Goal: Browse casually

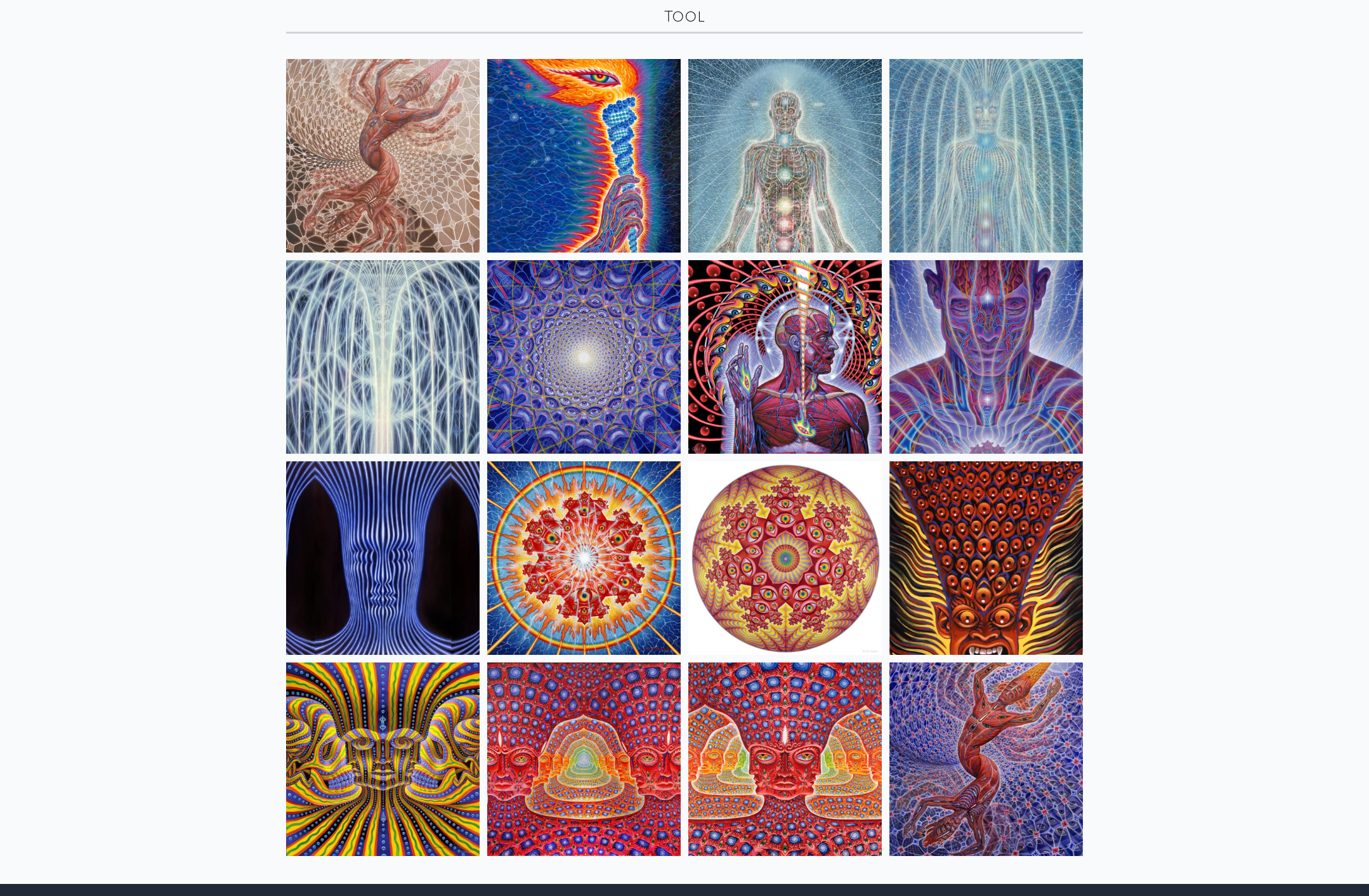
scroll to position [105, 0]
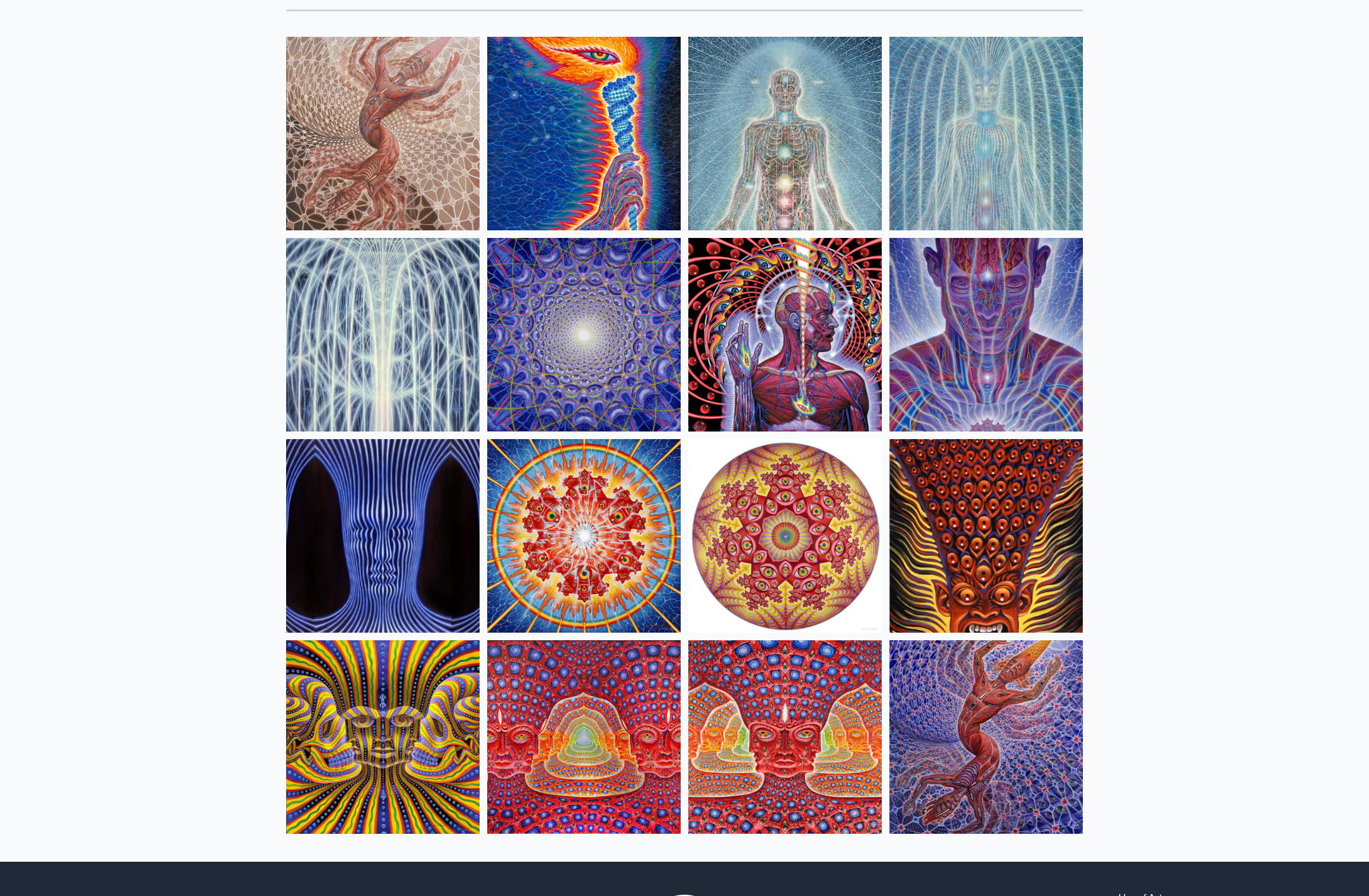
click at [985, 332] on img at bounding box center [986, 335] width 194 height 194
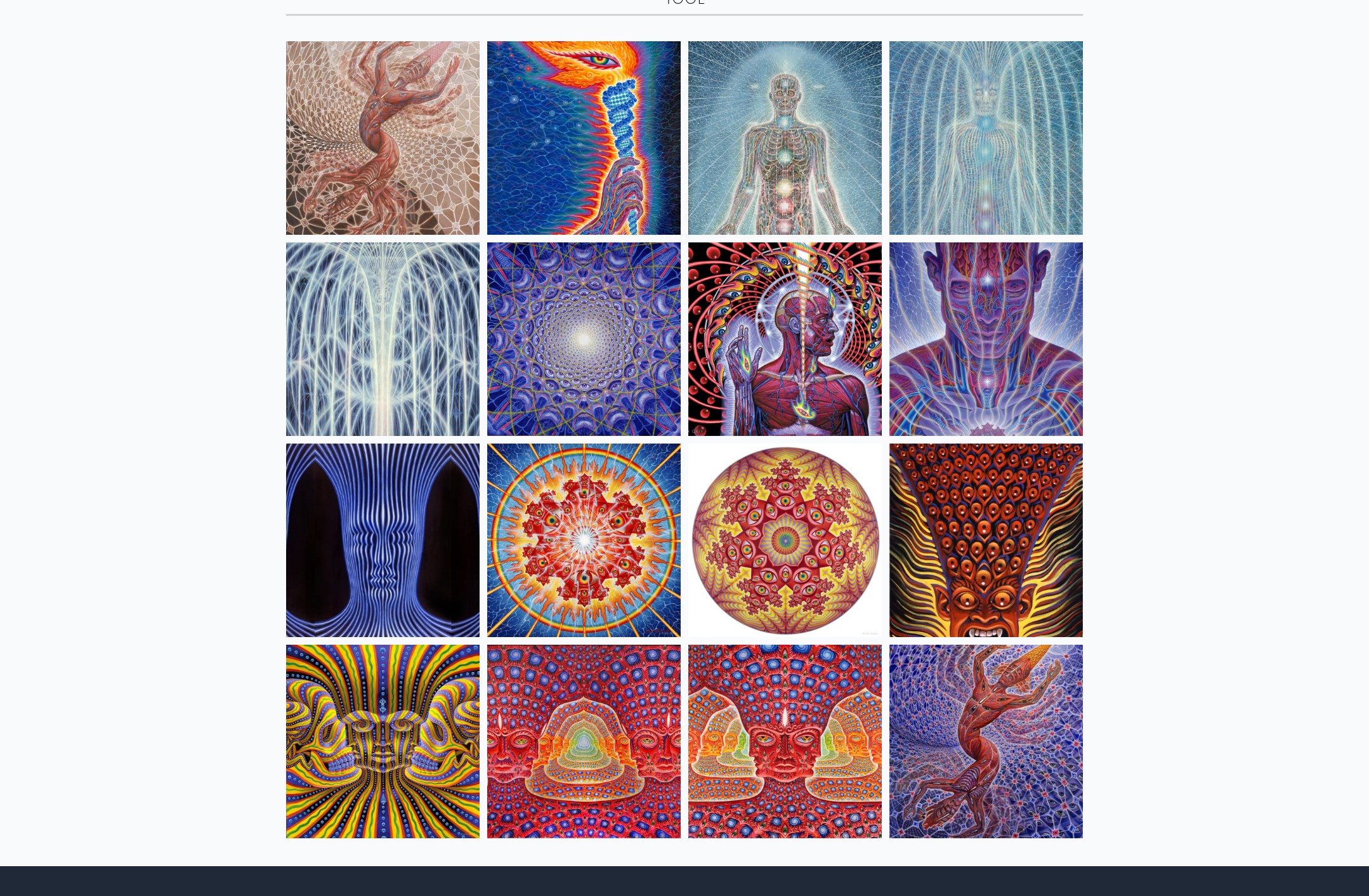
scroll to position [140, 0]
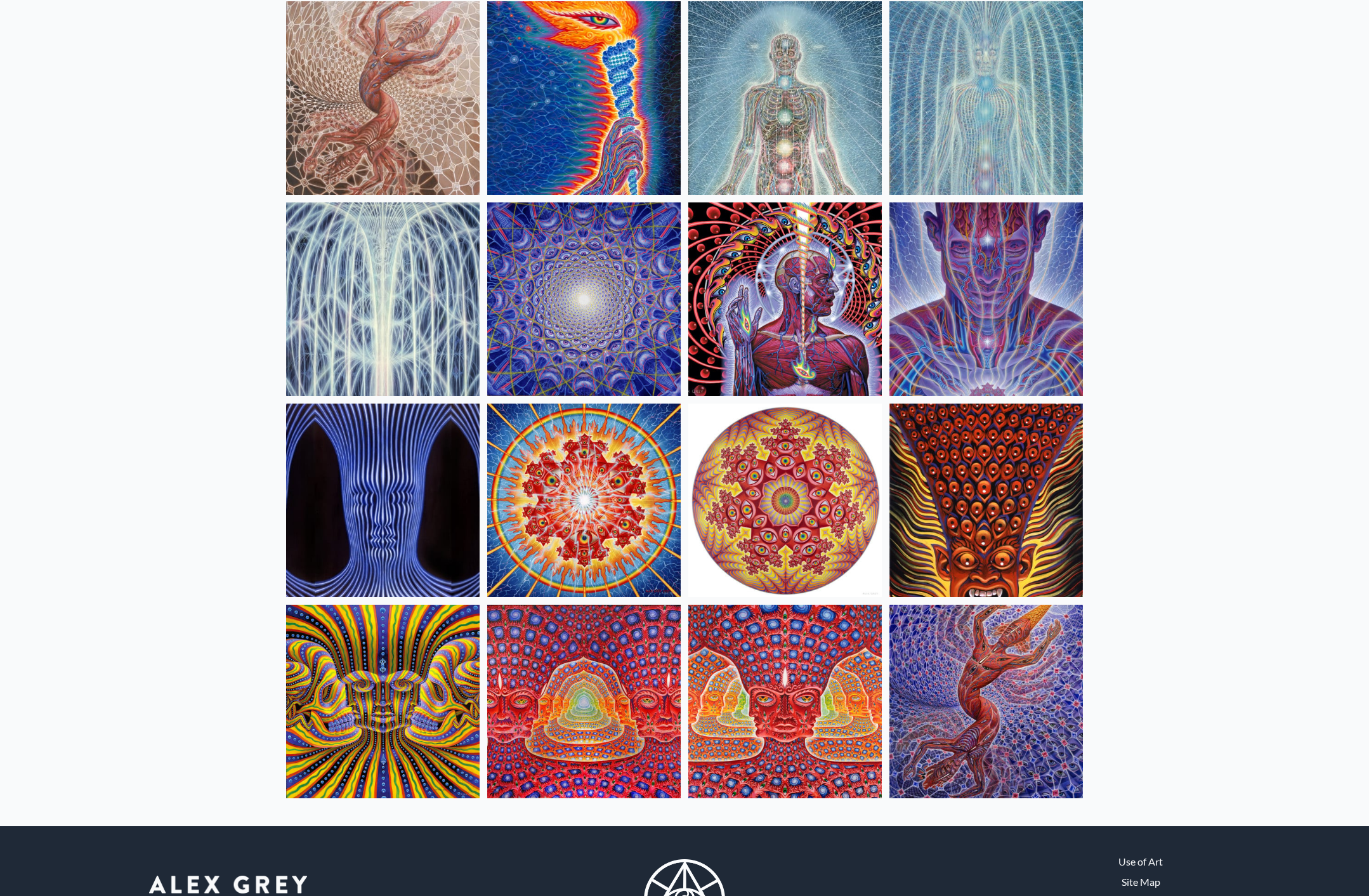
click at [747, 293] on img at bounding box center [785, 299] width 194 height 194
